Goal: Find specific page/section: Find specific page/section

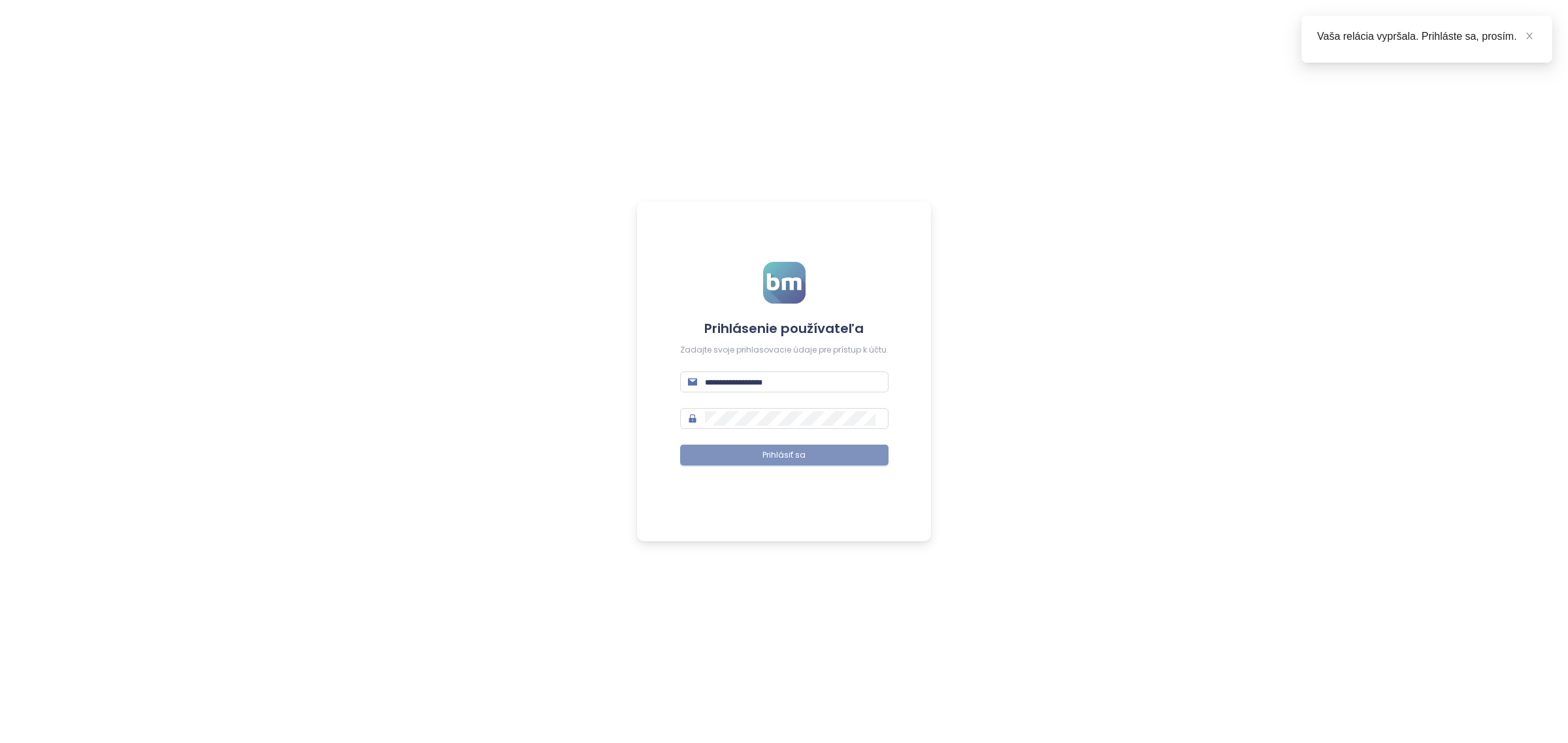
type input "**********"
click at [770, 459] on span "Prihlásiť sa" at bounding box center [784, 455] width 43 height 12
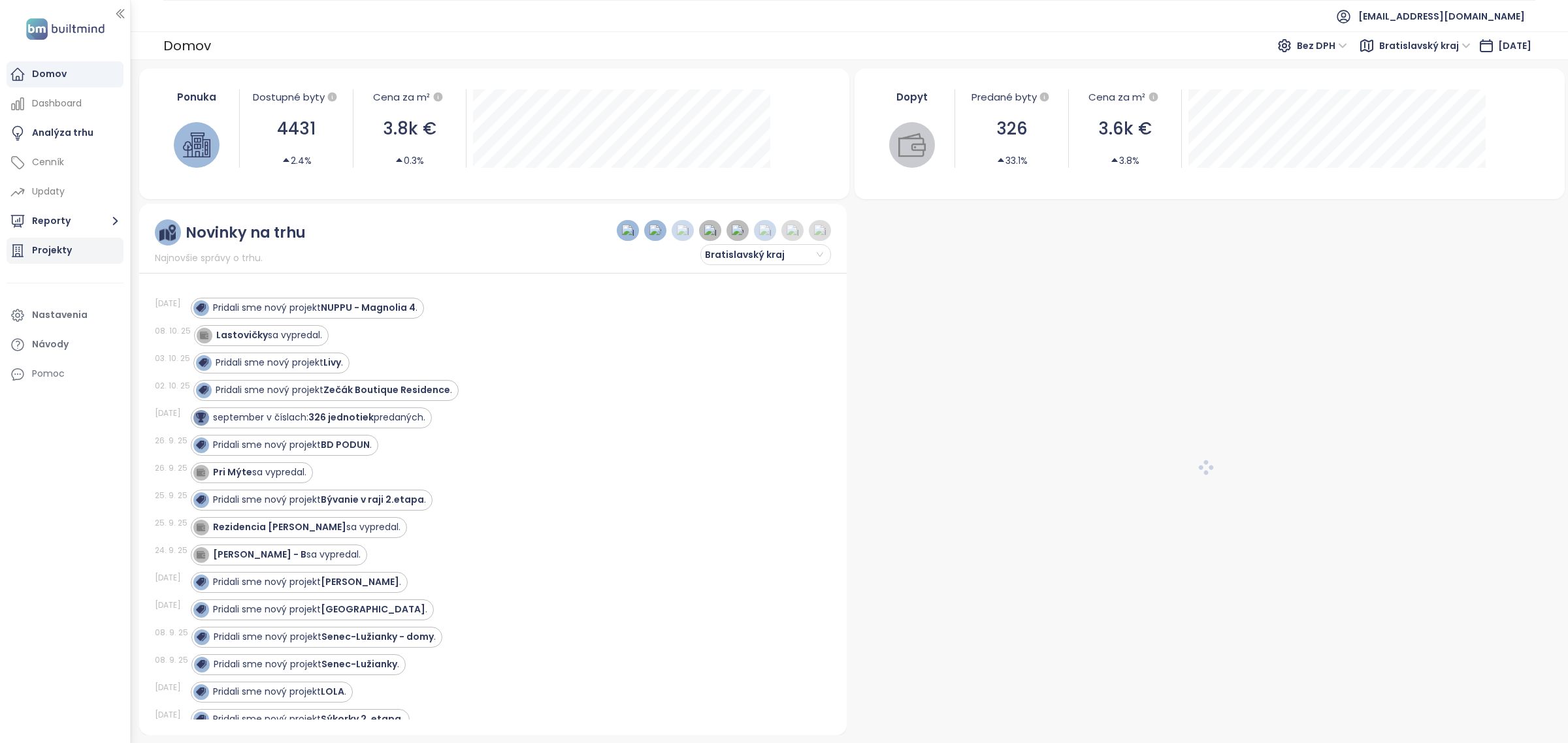
click at [77, 250] on div "Projekty" at bounding box center [64, 250] width 117 height 26
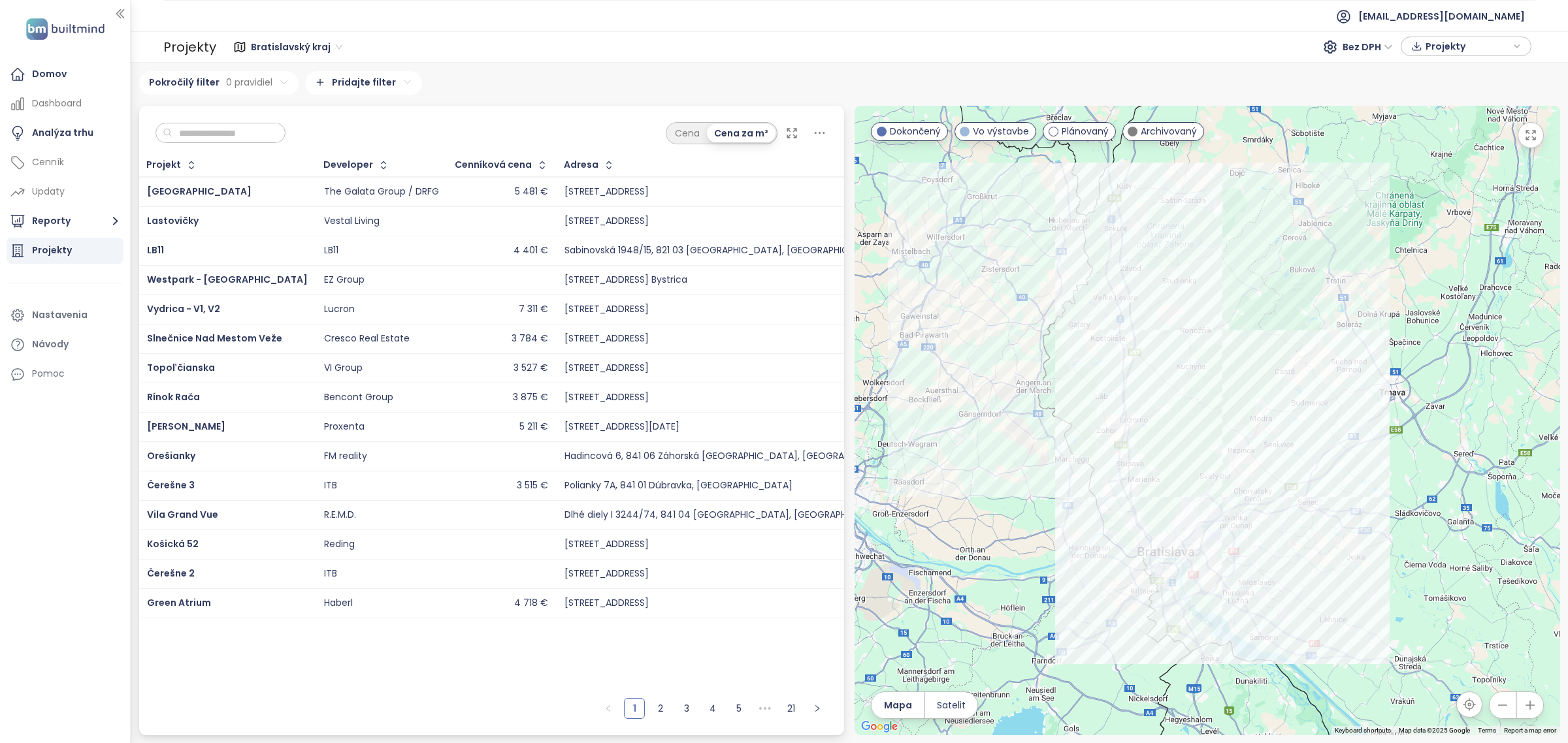
click at [645, 394] on div "[STREET_ADDRESS]" at bounding box center [606, 397] width 85 height 12
